Goal: Transaction & Acquisition: Download file/media

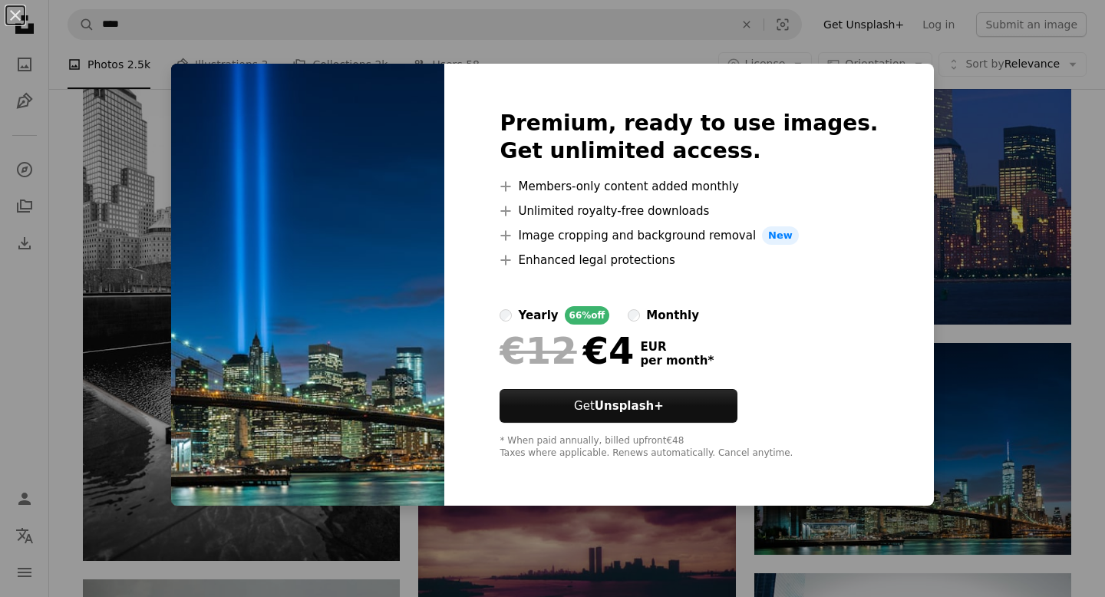
scroll to position [1220, 0]
